Goal: Use online tool/utility: Utilize a website feature to perform a specific function

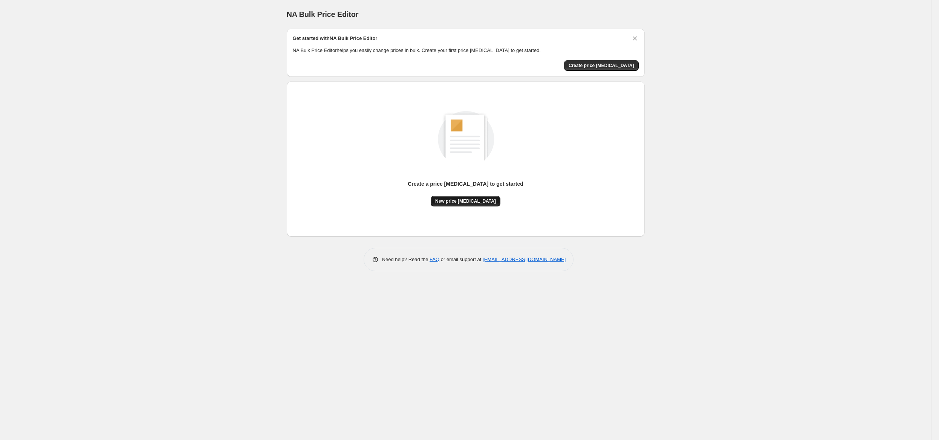
click at [489, 202] on button "New price [MEDICAL_DATA]" at bounding box center [466, 201] width 70 height 11
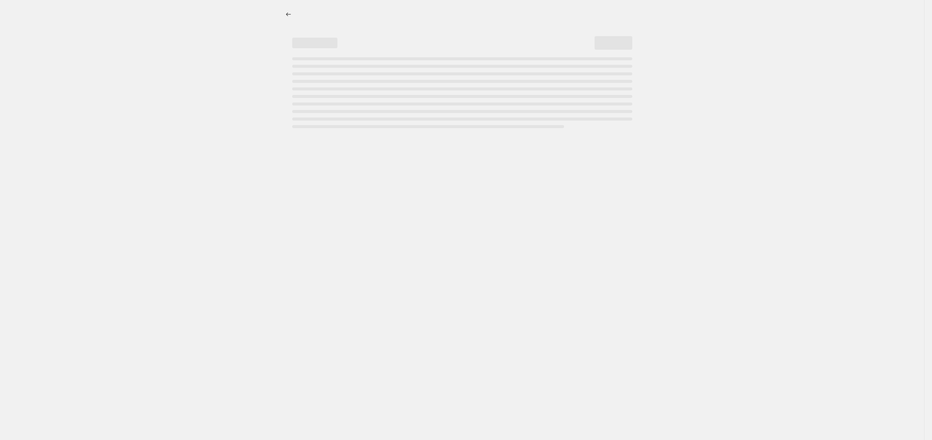
select select "percentage"
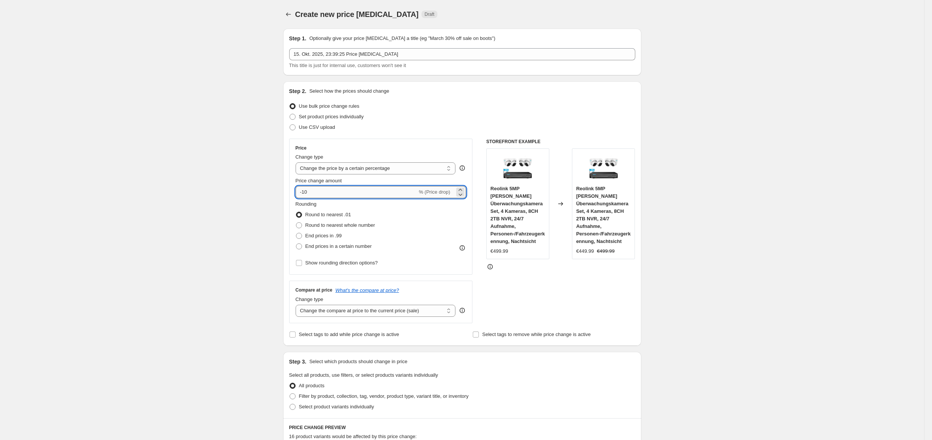
click at [328, 189] on input "-10" at bounding box center [357, 192] width 122 height 12
type input "-1"
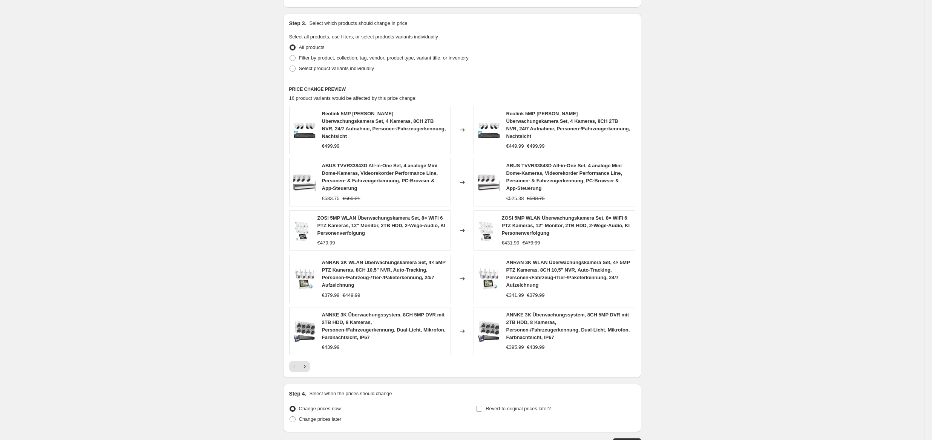
scroll to position [385, 0]
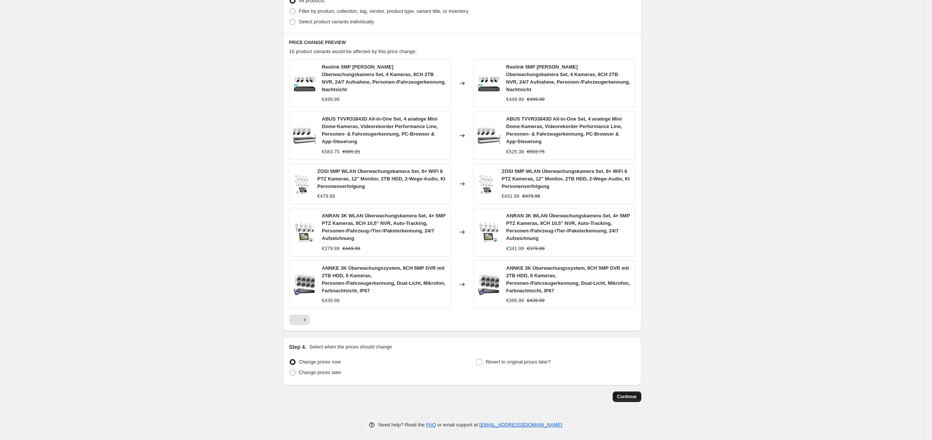
type input "-36"
click at [620, 392] on button "Continue" at bounding box center [627, 397] width 29 height 11
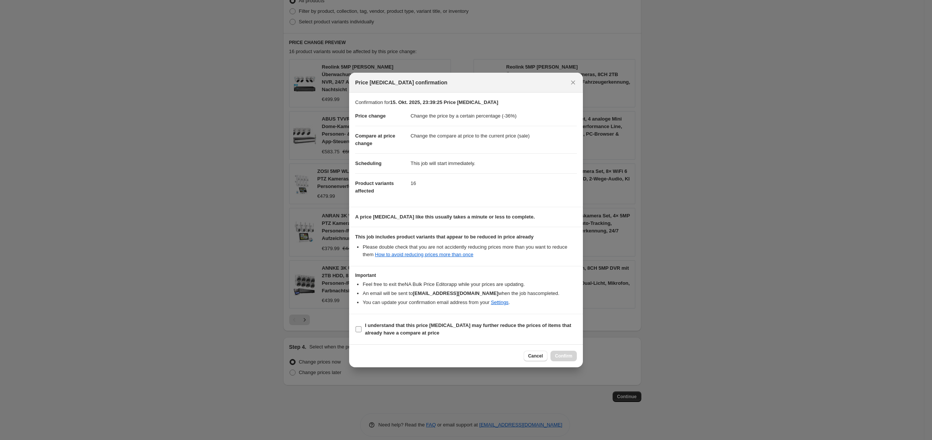
click at [396, 336] on b "I understand that this price [MEDICAL_DATA] may further reduce the prices of it…" at bounding box center [468, 329] width 206 height 13
click at [362, 333] on input "I understand that this price [MEDICAL_DATA] may further reduce the prices of it…" at bounding box center [359, 329] width 6 height 6
checkbox input "true"
click at [566, 354] on button "Confirm" at bounding box center [563, 356] width 26 height 11
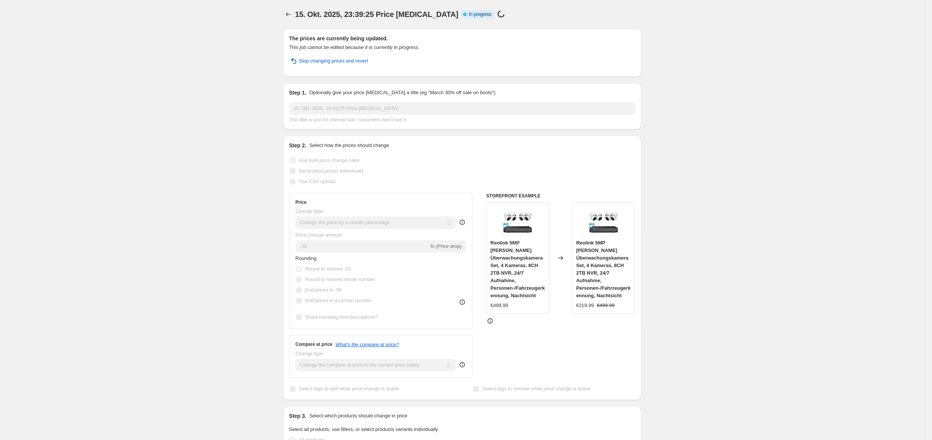
click at [163, 106] on div "15. Okt. 2025, 23:39:25 Price [MEDICAL_DATA]. This page is ready 15. Okt. 2025,…" at bounding box center [462, 435] width 924 height 871
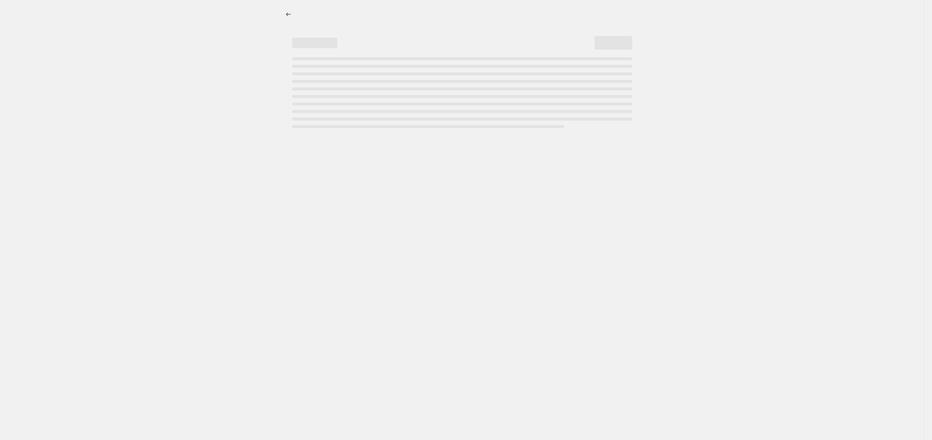
select select "percentage"
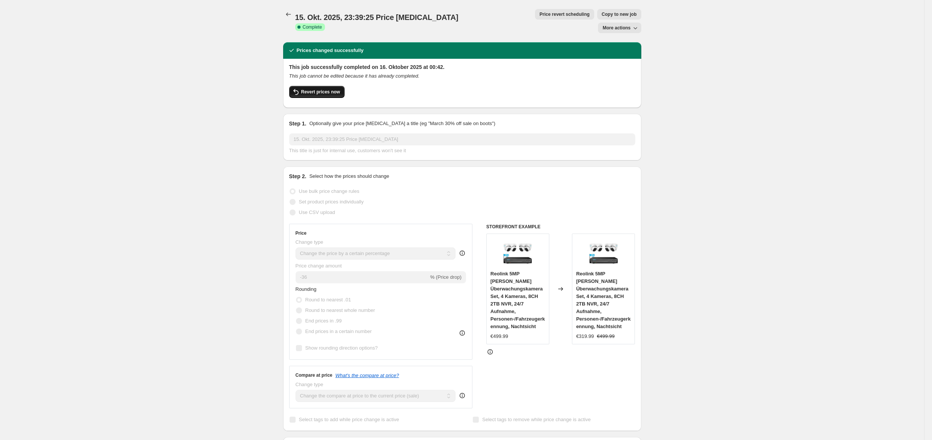
click at [330, 89] on span "Revert prices now" at bounding box center [320, 92] width 39 height 6
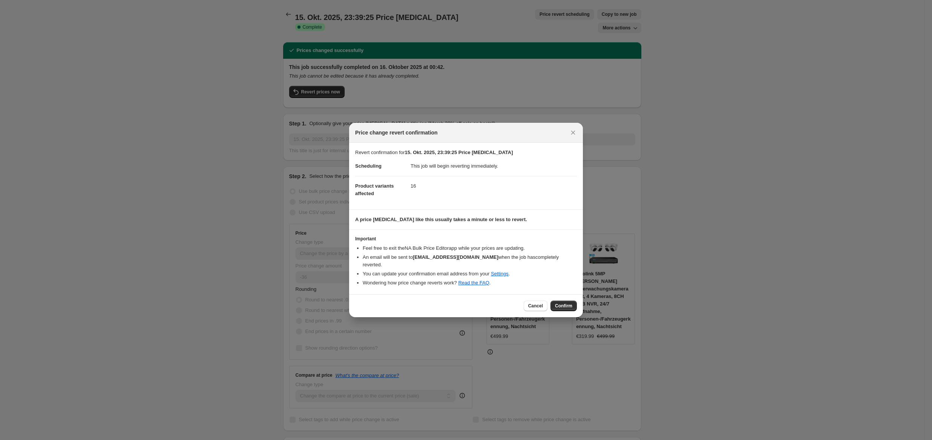
click at [560, 308] on button "Confirm" at bounding box center [563, 306] width 26 height 11
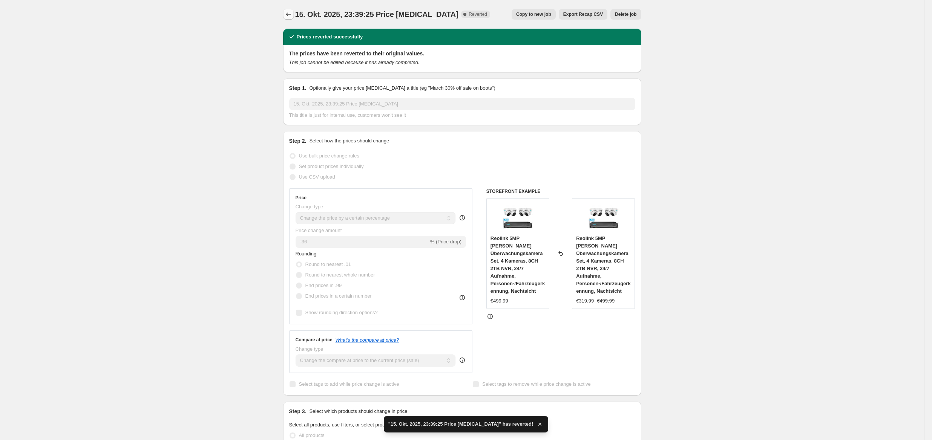
click at [289, 11] on icon "Price change jobs" at bounding box center [289, 15] width 8 height 8
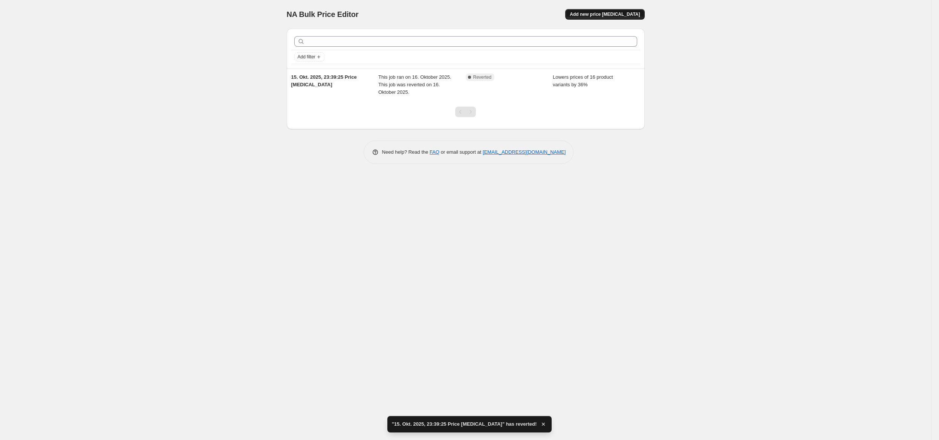
click at [630, 12] on span "Add new price change job" at bounding box center [605, 14] width 70 height 6
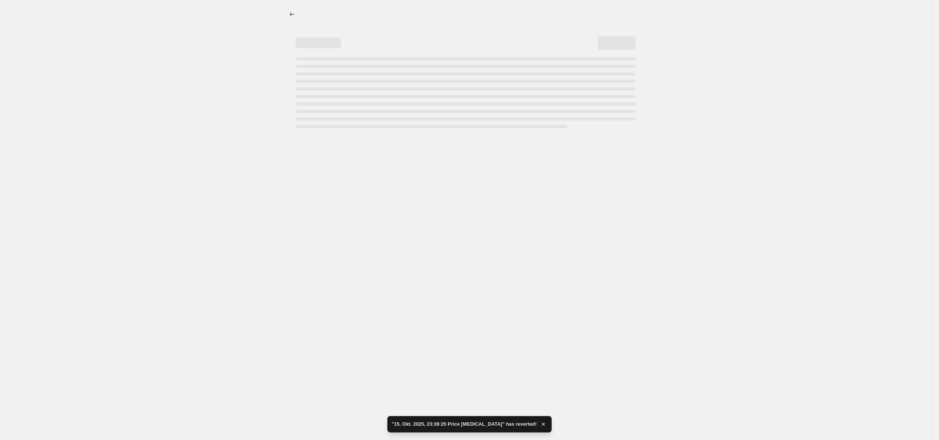
select select "percentage"
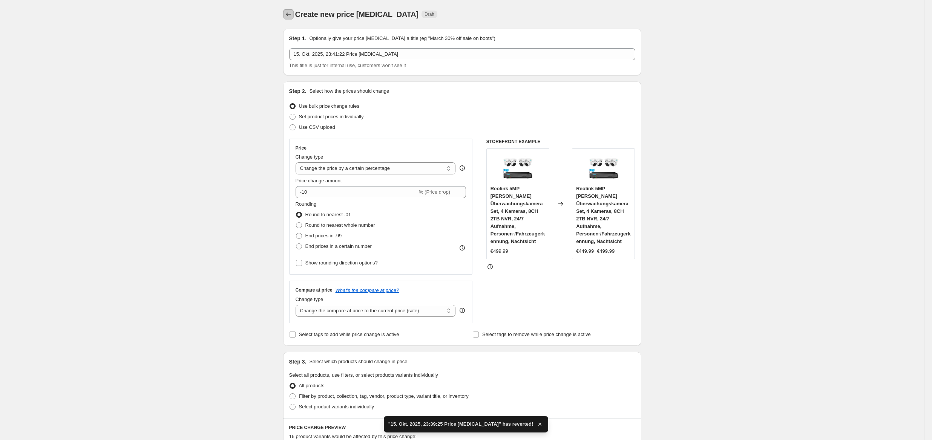
click at [294, 17] on button "Price change jobs" at bounding box center [288, 14] width 11 height 11
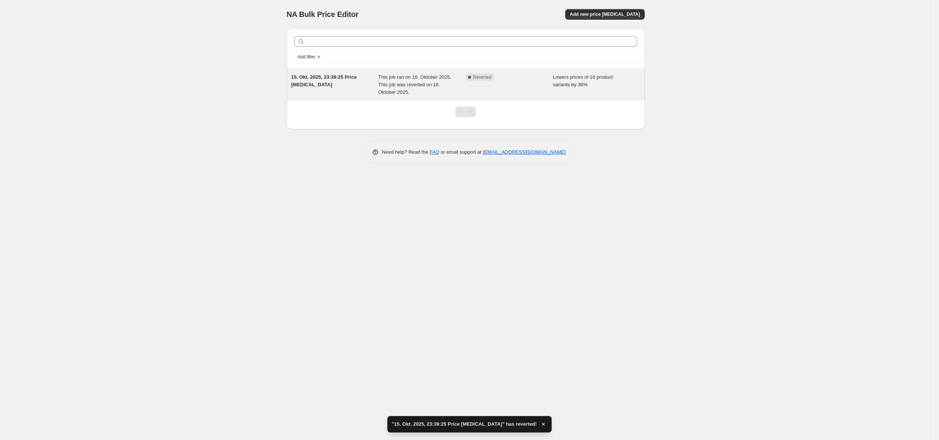
click at [588, 80] on span "Lowers prices of 16 product variants by 36%" at bounding box center [583, 80] width 60 height 13
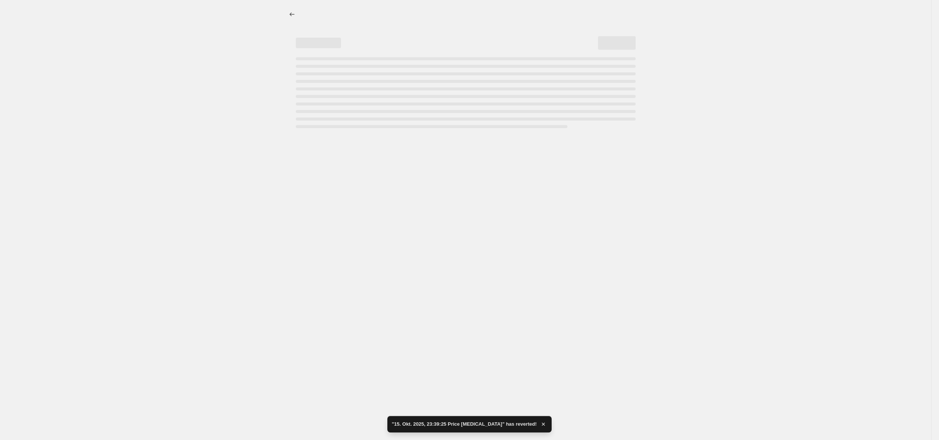
select select "percentage"
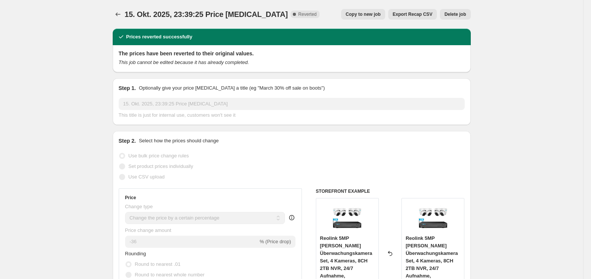
click at [462, 12] on span "Delete job" at bounding box center [454, 14] width 21 height 6
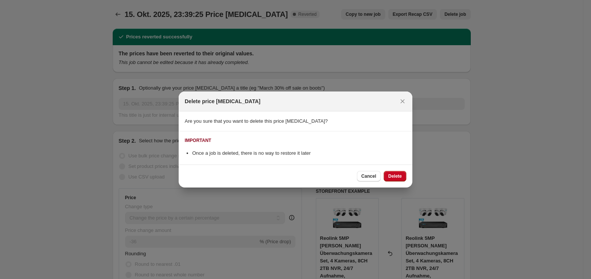
click at [397, 174] on span "Delete" at bounding box center [395, 176] width 14 height 6
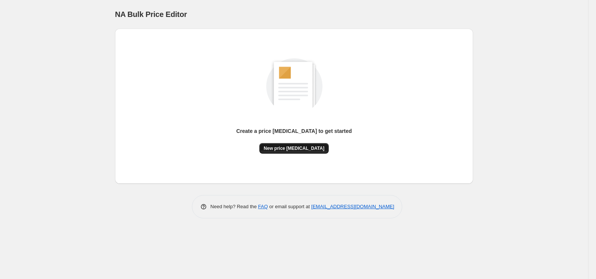
click at [312, 151] on span "New price [MEDICAL_DATA]" at bounding box center [294, 149] width 61 height 6
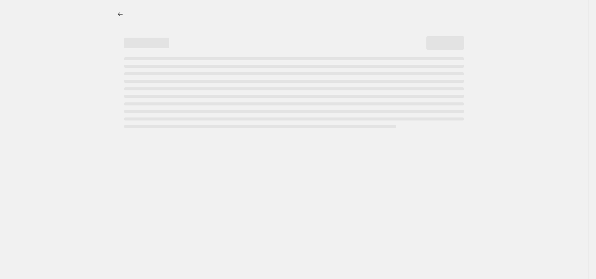
select select "percentage"
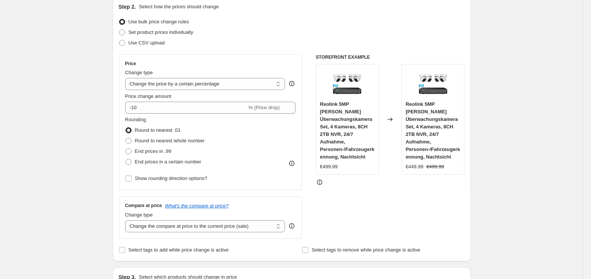
scroll to position [100, 0]
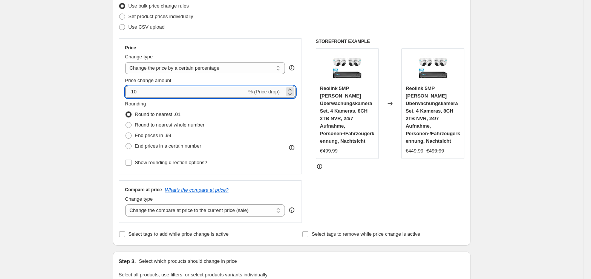
click at [191, 90] on input "-10" at bounding box center [186, 92] width 122 height 12
type input "-1"
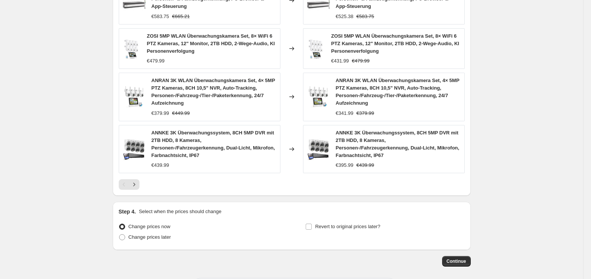
scroll to position [541, 0]
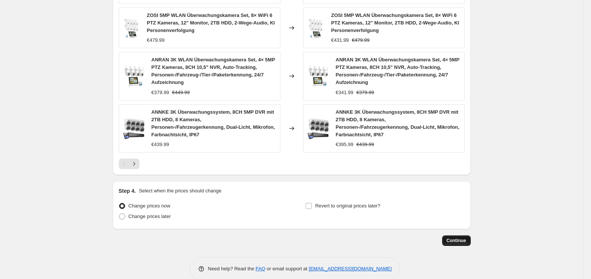
type input "-36"
click at [460, 236] on button "Continue" at bounding box center [456, 241] width 29 height 11
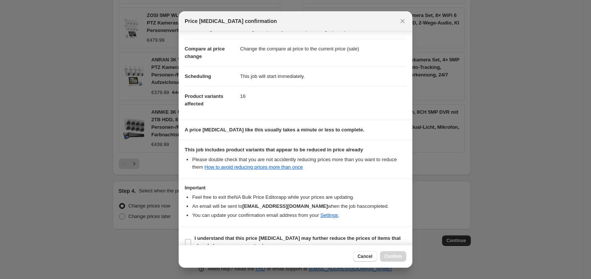
scroll to position [38, 0]
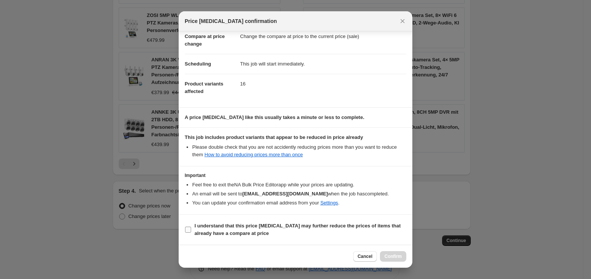
drag, startPoint x: 226, startPoint y: 239, endPoint x: 277, endPoint y: 239, distance: 50.5
click at [228, 239] on label "I understand that this price [MEDICAL_DATA] may further reduce the prices of it…" at bounding box center [296, 230] width 222 height 18
drag, startPoint x: 238, startPoint y: 234, endPoint x: 255, endPoint y: 234, distance: 17.0
click at [239, 234] on b "I understand that this price [MEDICAL_DATA] may further reduce the prices of it…" at bounding box center [298, 229] width 206 height 13
click at [191, 233] on input "I understand that this price [MEDICAL_DATA] may further reduce the prices of it…" at bounding box center [188, 230] width 6 height 6
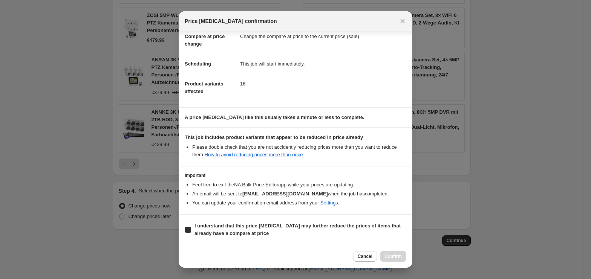
checkbox input "true"
click at [394, 256] on span "Confirm" at bounding box center [393, 257] width 17 height 6
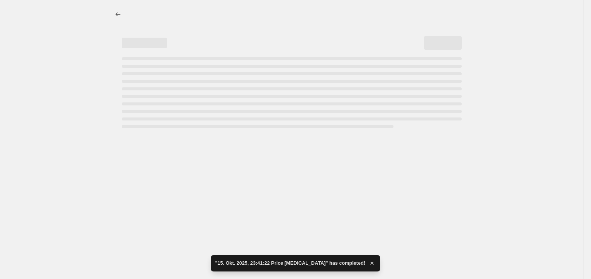
select select "percentage"
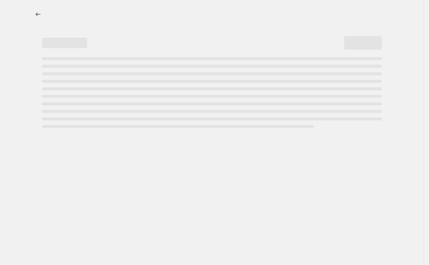
select select "percentage"
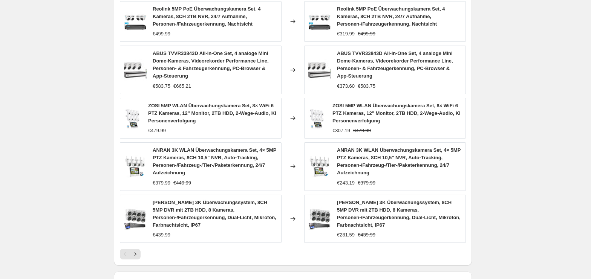
scroll to position [596, 0]
